Goal: Information Seeking & Learning: Learn about a topic

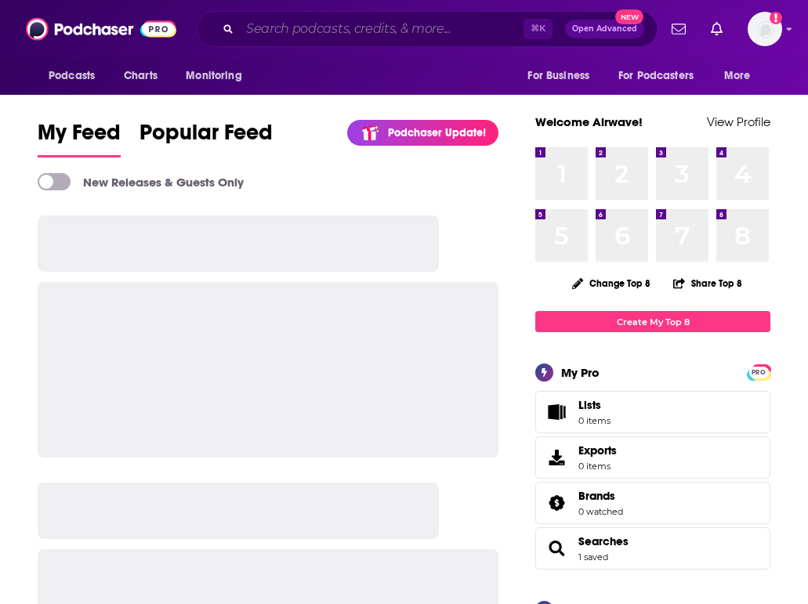
click at [398, 26] on input "Search podcasts, credits, & more..." at bounding box center [382, 28] width 284 height 25
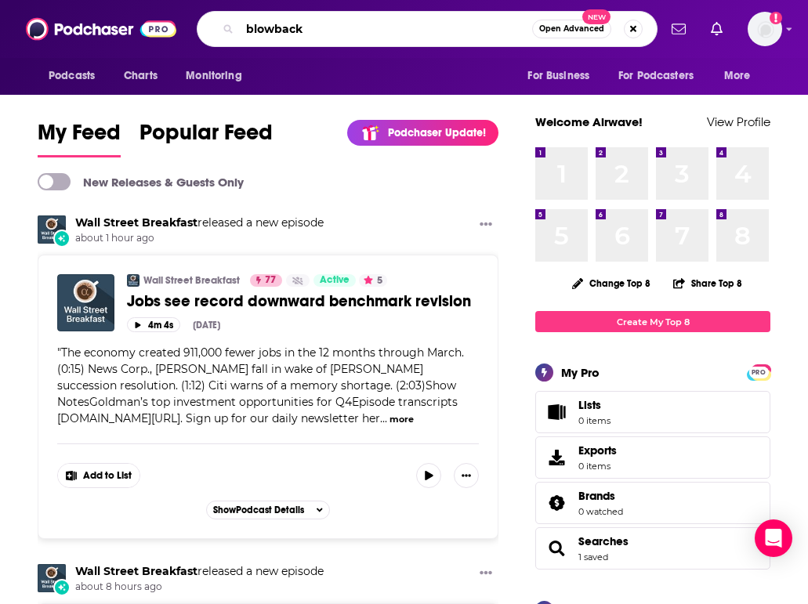
type input "blowback"
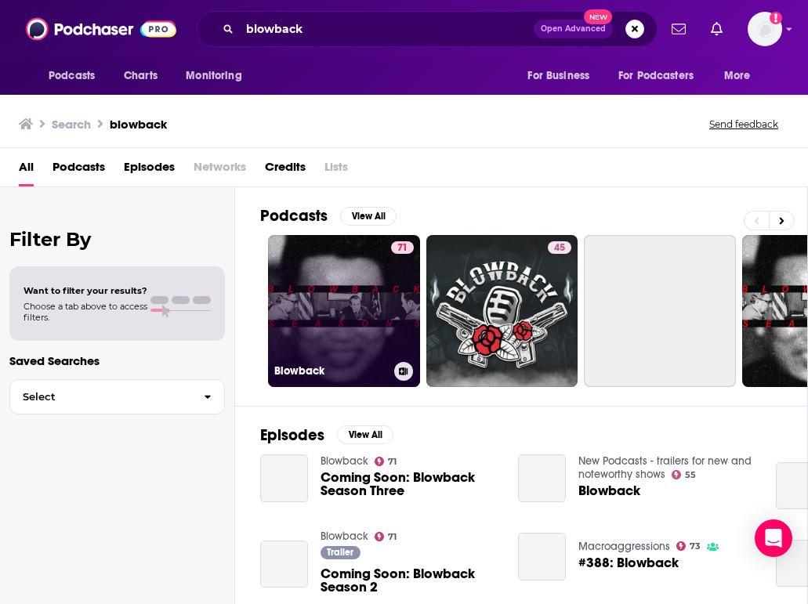
click at [335, 310] on link "71 Blowback" at bounding box center [344, 311] width 152 height 152
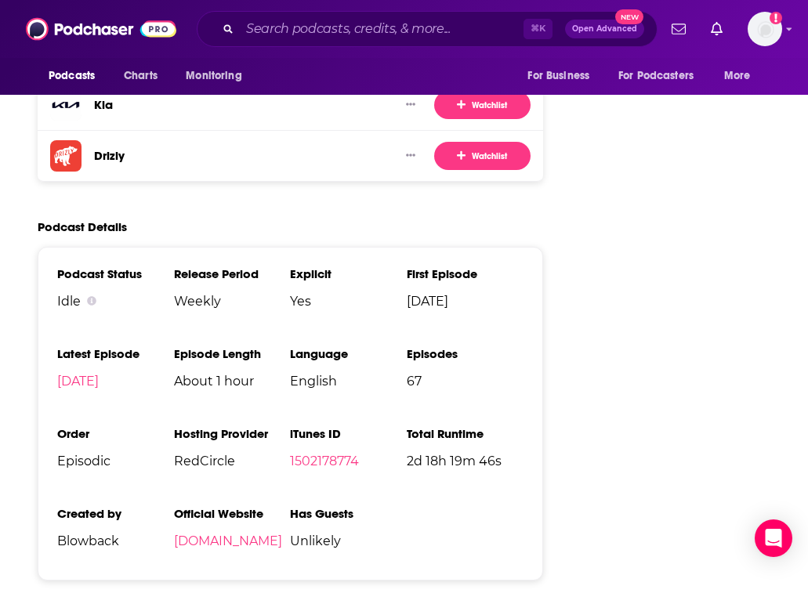
scroll to position [2883, 0]
